Goal: Information Seeking & Learning: Understand process/instructions

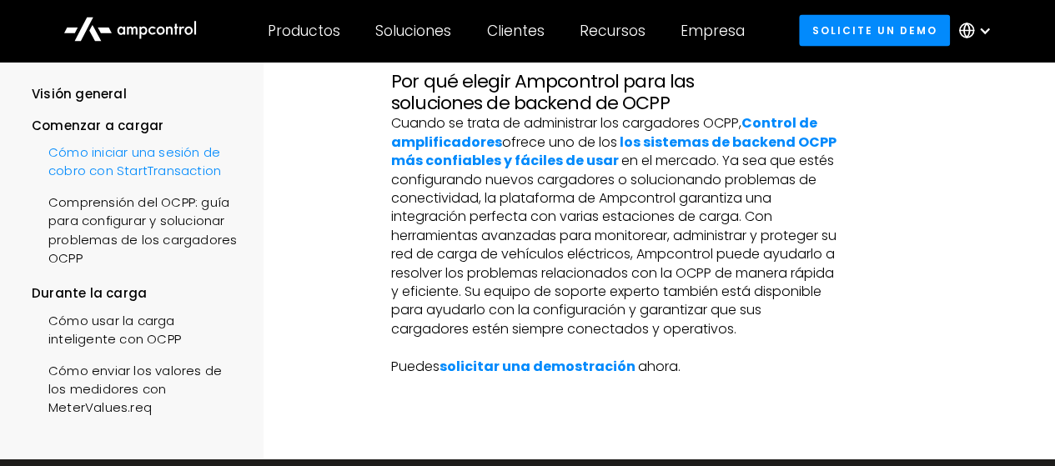
click at [175, 183] on div "Cómo iniciar una sesión de cobro con StartTransaction" at bounding box center [137, 160] width 211 height 50
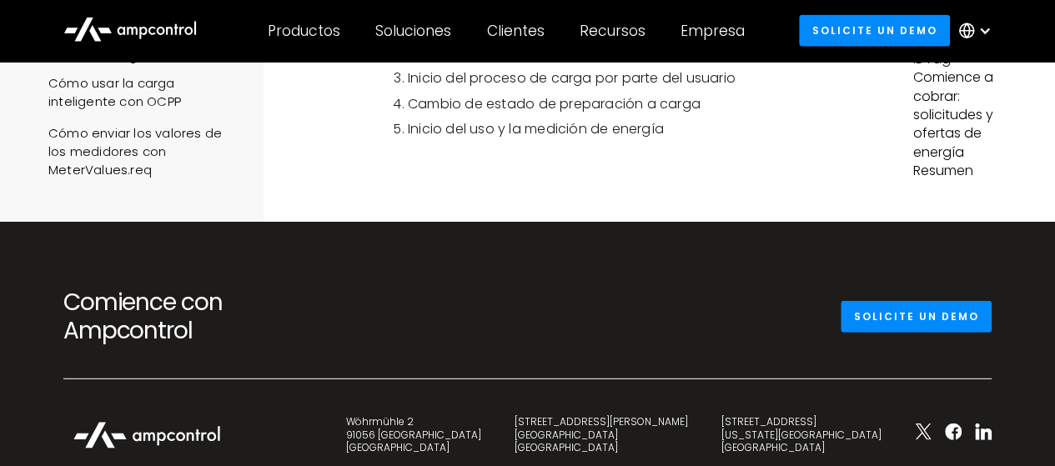
scroll to position [5420, 0]
